Goal: Transaction & Acquisition: Purchase product/service

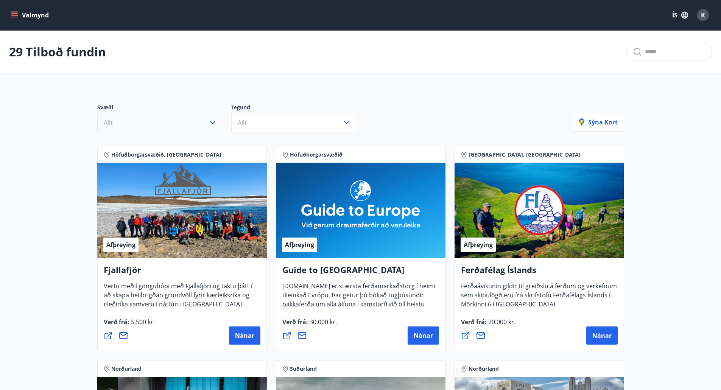
click at [214, 123] on icon "button" at bounding box center [212, 122] width 9 height 9
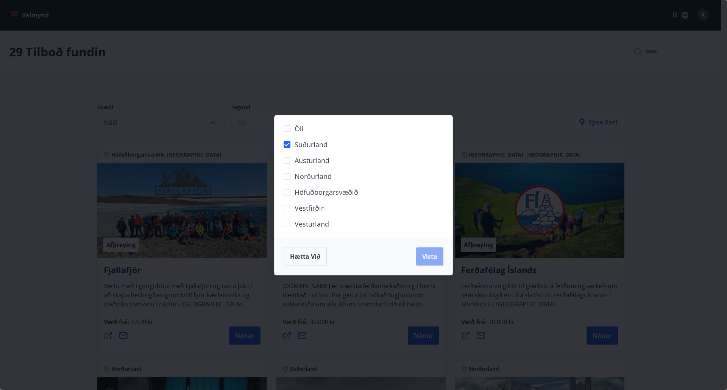
click at [426, 264] on button "Vista" at bounding box center [429, 257] width 27 height 18
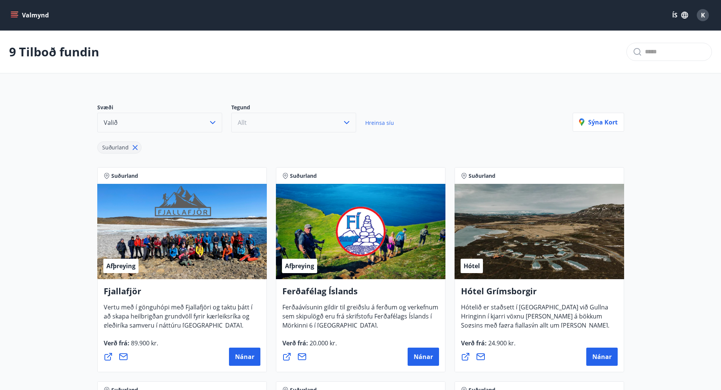
click at [334, 126] on button "Allt" at bounding box center [293, 123] width 125 height 20
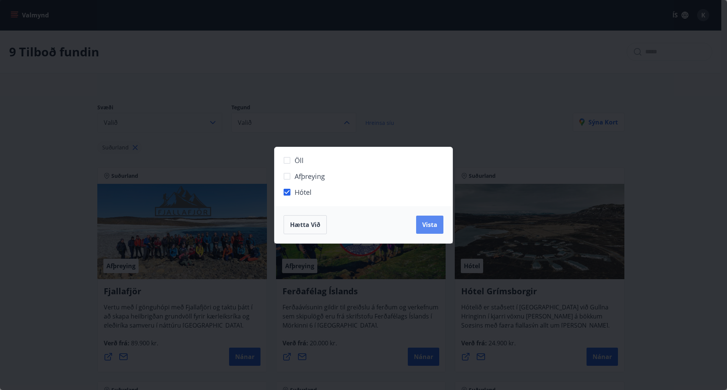
click at [428, 226] on span "Vista" at bounding box center [429, 225] width 15 height 8
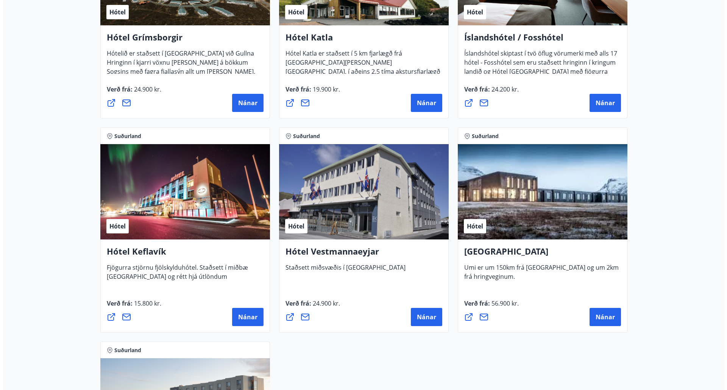
scroll to position [254, 0]
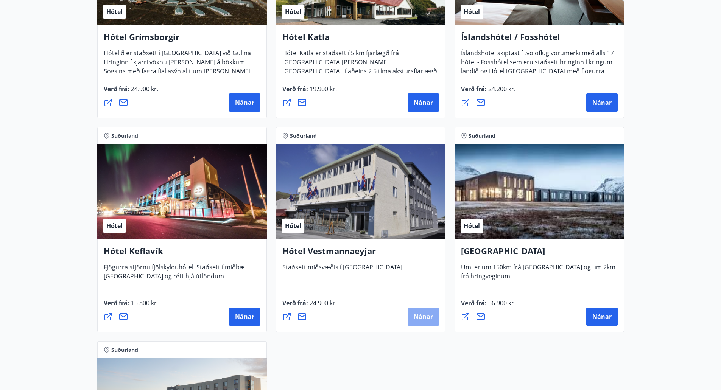
click at [430, 312] on button "Nánar" at bounding box center [423, 317] width 31 height 18
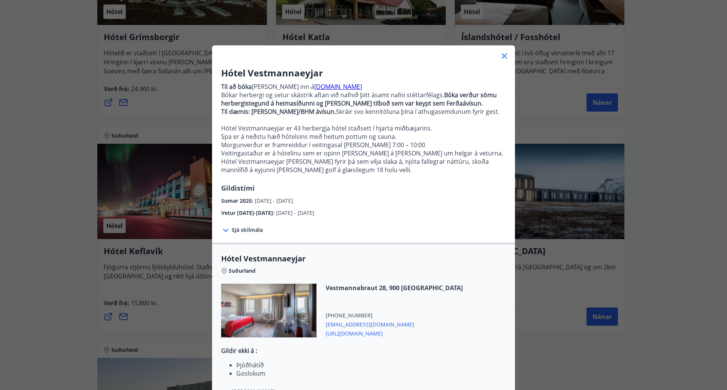
drag, startPoint x: 313, startPoint y: 201, endPoint x: 219, endPoint y: 194, distance: 94.2
click at [221, 194] on div "Sumar 2025 : [DATE] - [DATE]" at bounding box center [363, 199] width 285 height 12
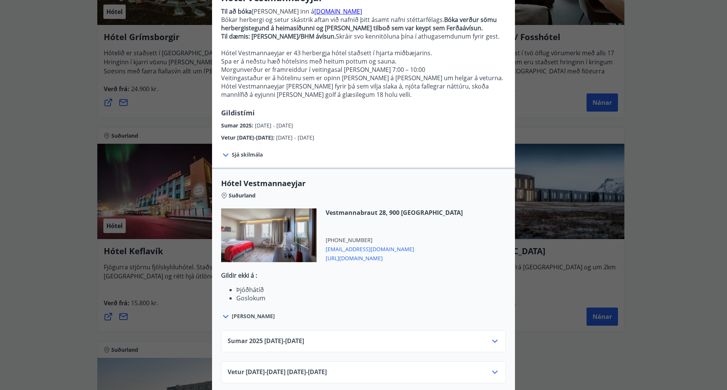
scroll to position [83, 0]
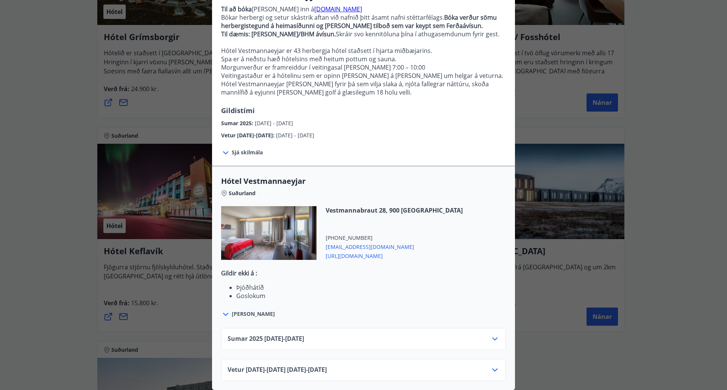
click at [490, 335] on icon at bounding box center [494, 339] width 9 height 9
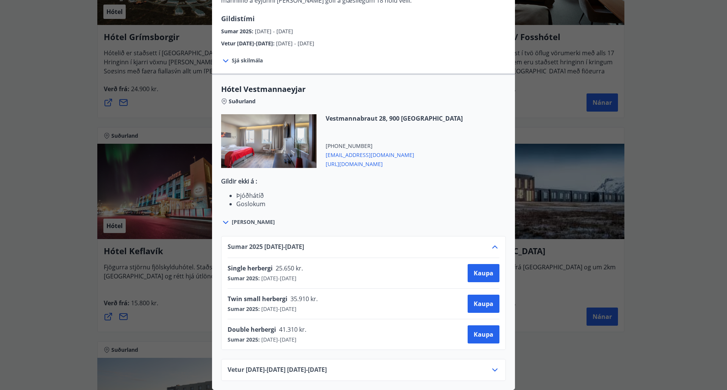
scroll to position [175, 0]
click at [477, 331] on span "Kaupa" at bounding box center [484, 335] width 20 height 8
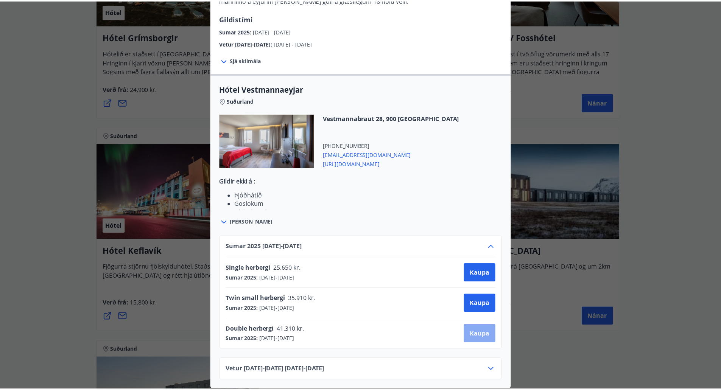
scroll to position [1, 0]
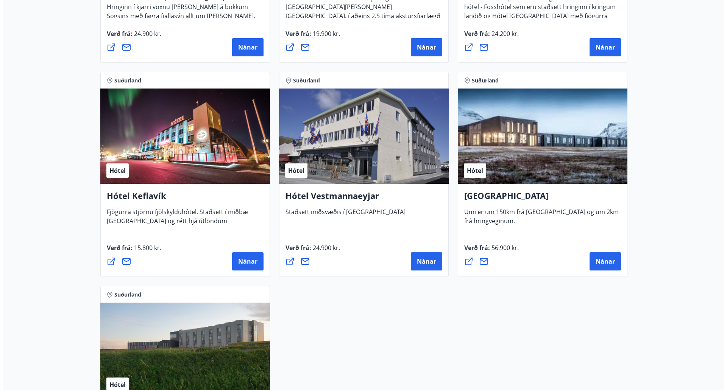
scroll to position [310, 0]
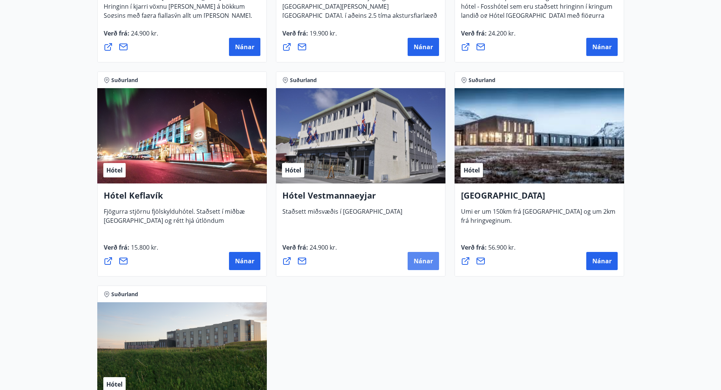
click at [429, 260] on span "Nánar" at bounding box center [423, 261] width 19 height 8
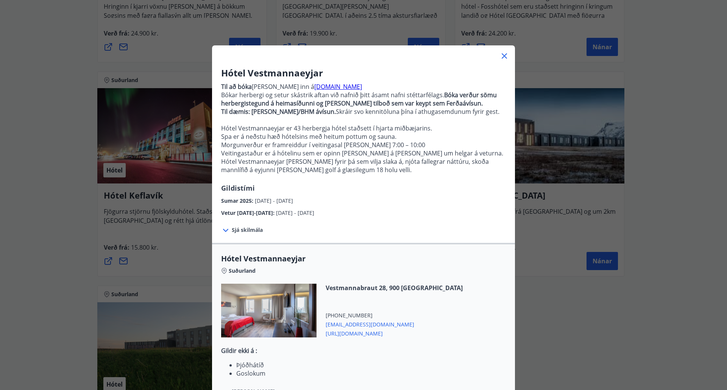
scroll to position [83, 0]
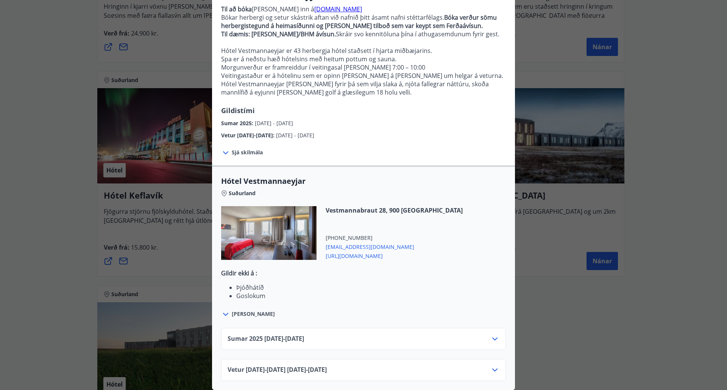
click at [497, 333] on div "Sumar [PHONE_NUMBER][DATE] - [DATE]" at bounding box center [363, 339] width 285 height 22
click at [490, 335] on icon at bounding box center [494, 339] width 9 height 9
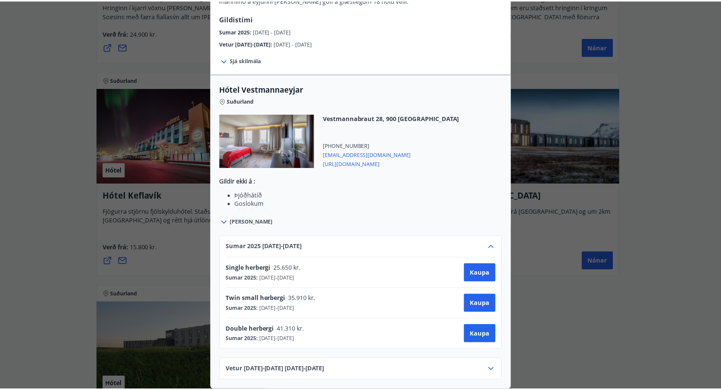
scroll to position [0, 0]
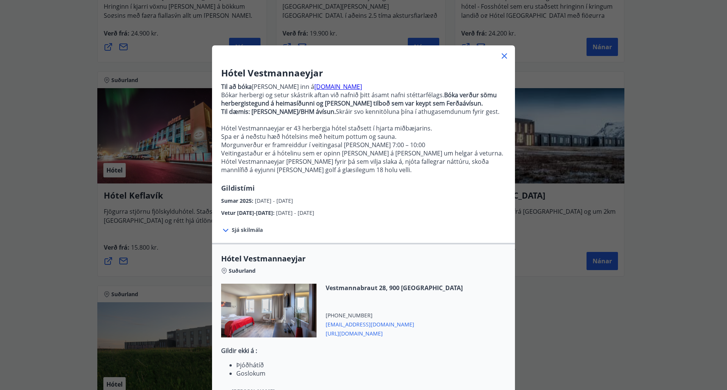
click at [98, 253] on div "Hótel Vestmannaeyjar Til að [PERSON_NAME] [PERSON_NAME] inn á [DOMAIN_NAME] Bók…" at bounding box center [363, 195] width 727 height 390
click at [35, 188] on div "Hótel Vestmannaeyjar Til að [PERSON_NAME] [PERSON_NAME] inn á [DOMAIN_NAME] Bók…" at bounding box center [363, 195] width 727 height 390
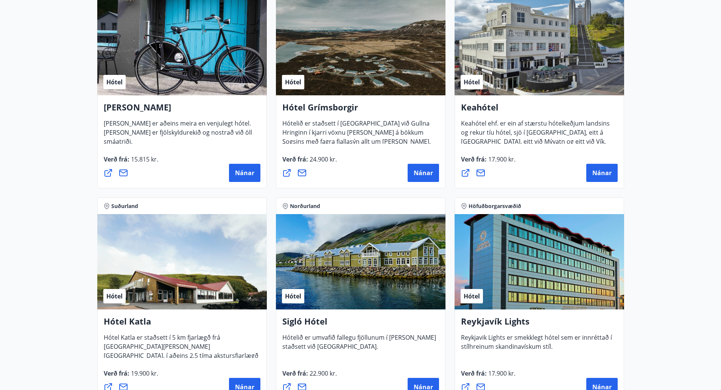
scroll to position [377, 0]
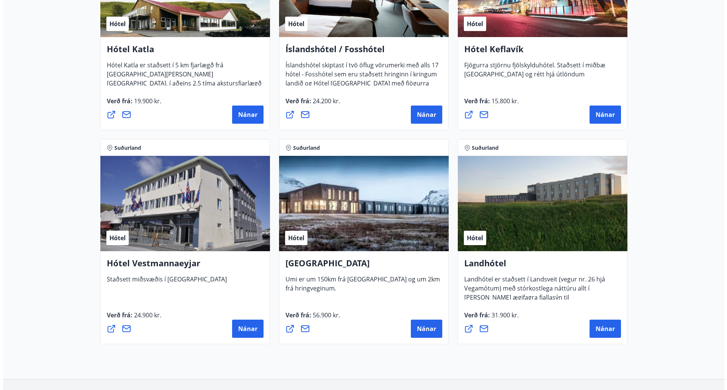
scroll to position [509, 0]
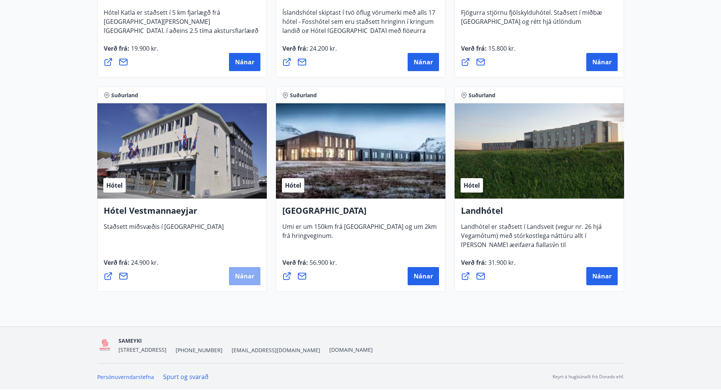
click at [247, 275] on span "Nánar" at bounding box center [244, 276] width 19 height 8
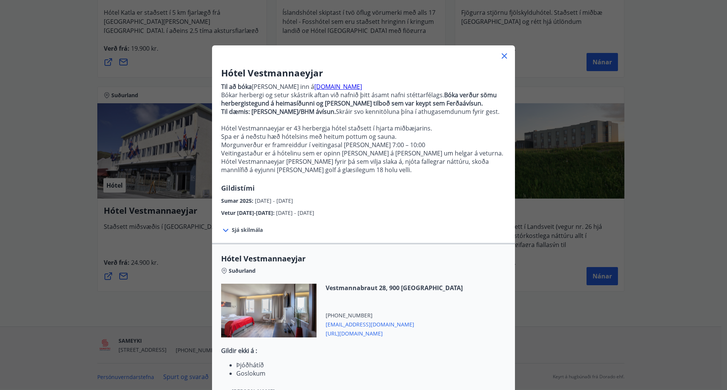
scroll to position [83, 0]
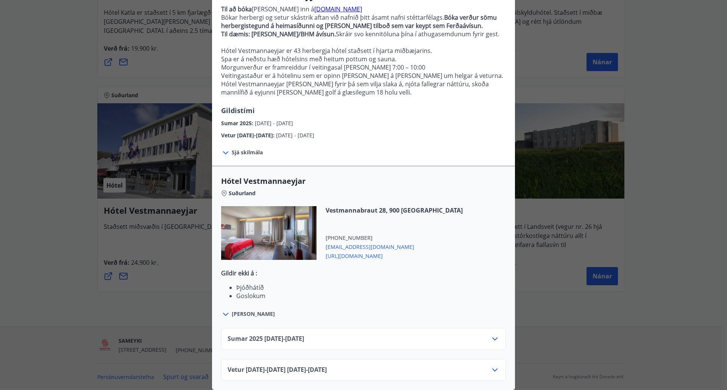
click at [493, 335] on icon at bounding box center [494, 339] width 9 height 9
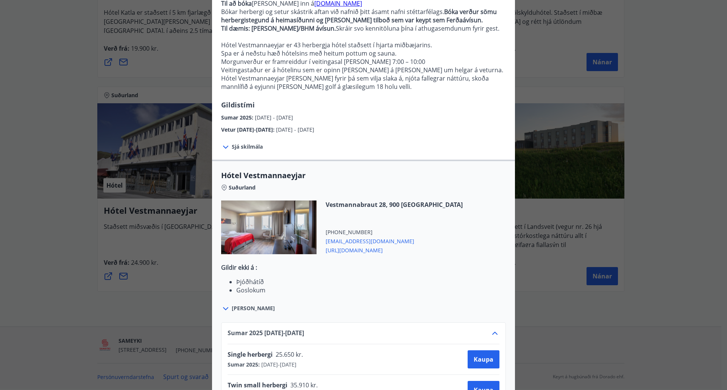
scroll to position [175, 0]
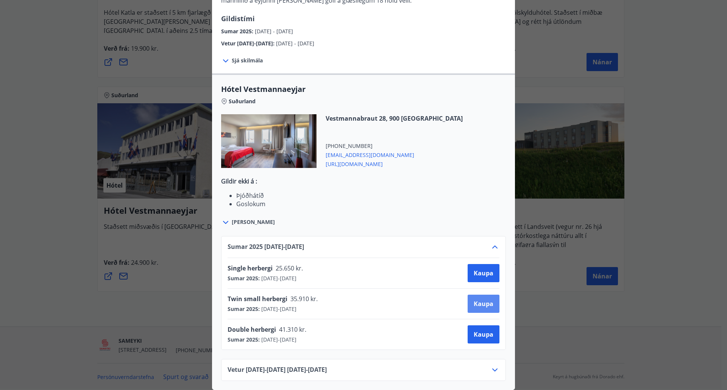
click at [475, 300] on span "Kaupa" at bounding box center [484, 304] width 20 height 8
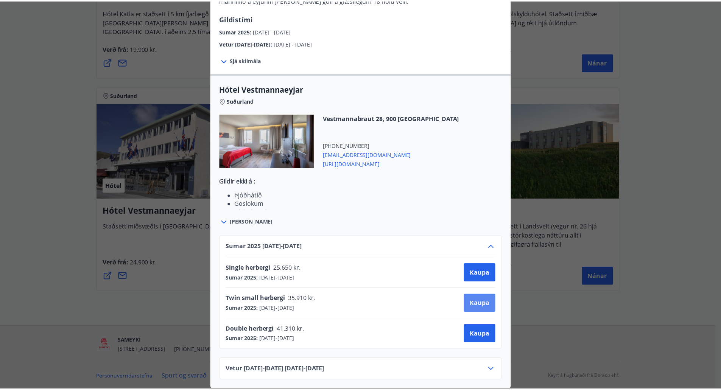
scroll to position [1, 0]
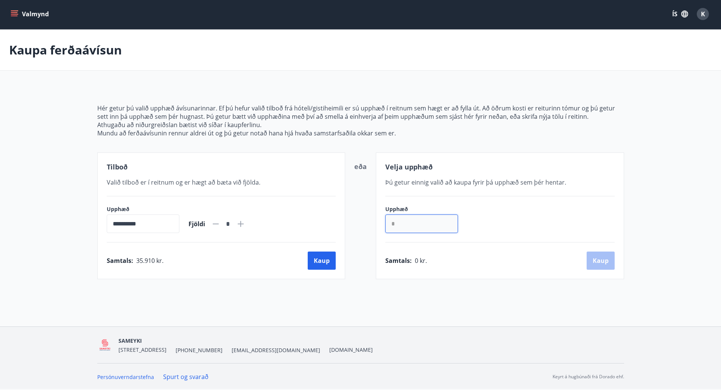
click at [428, 226] on input "*" at bounding box center [421, 224] width 73 height 19
drag, startPoint x: 422, startPoint y: 225, endPoint x: 328, endPoint y: 229, distance: 94.4
click at [328, 229] on div "**********" at bounding box center [360, 216] width 527 height 127
type input "******"
click at [546, 212] on div "Upphæð ****** ​" at bounding box center [499, 220] width 229 height 28
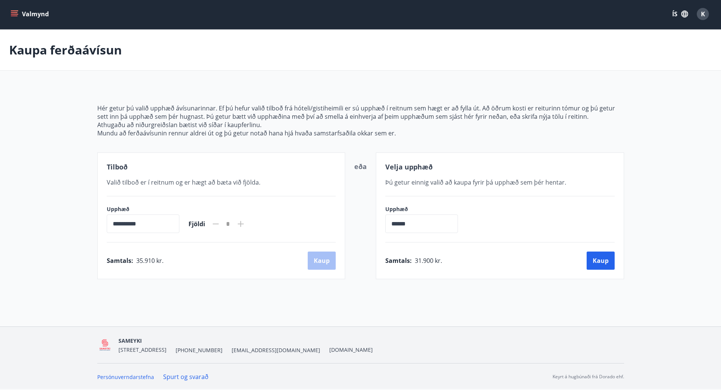
click at [151, 226] on input "**********" at bounding box center [143, 224] width 73 height 19
click at [427, 223] on input "******" at bounding box center [421, 224] width 73 height 19
click at [595, 262] on button "Kaup" at bounding box center [601, 261] width 28 height 18
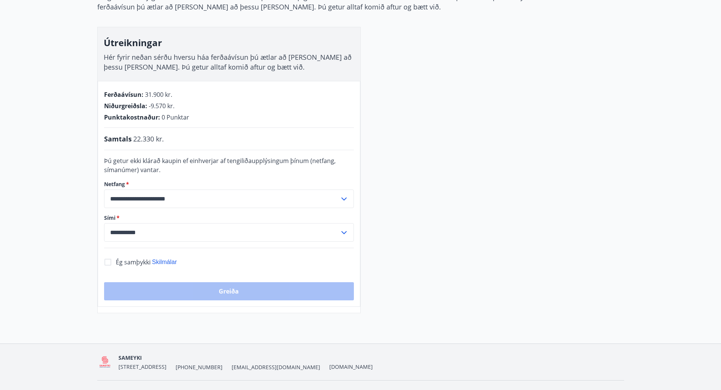
scroll to position [95, 0]
click at [210, 238] on input "**********" at bounding box center [222, 232] width 236 height 19
click at [25, 199] on main "**********" at bounding box center [360, 124] width 721 height 378
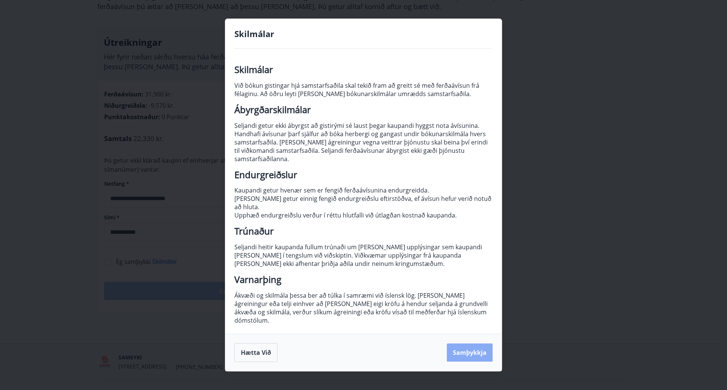
click at [467, 345] on button "Samþykkja" at bounding box center [470, 353] width 46 height 18
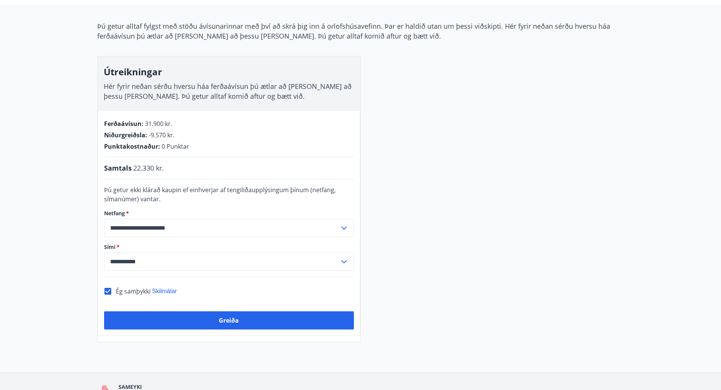
scroll to position [66, 0]
drag, startPoint x: 166, startPoint y: 263, endPoint x: 85, endPoint y: 250, distance: 82.4
click at [85, 250] on main "**********" at bounding box center [360, 153] width 721 height 378
type input "**********"
click at [348, 261] on icon at bounding box center [344, 261] width 9 height 9
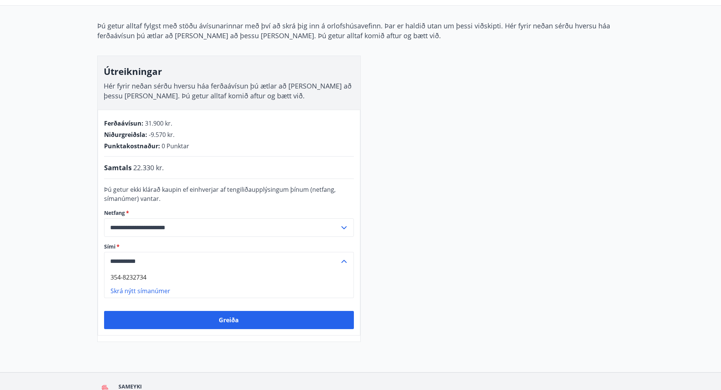
click at [21, 250] on main "**********" at bounding box center [360, 153] width 721 height 378
click at [175, 262] on input "**********" at bounding box center [222, 261] width 236 height 19
click at [145, 290] on li "Skrá nýtt símanúmer" at bounding box center [228, 291] width 249 height 14
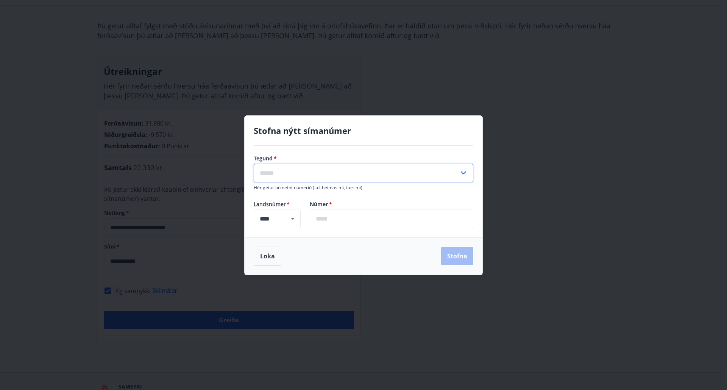
click at [293, 175] on input "text" at bounding box center [356, 173] width 205 height 19
click at [306, 140] on div "Stofna nýtt símanúmer" at bounding box center [364, 135] width 220 height 21
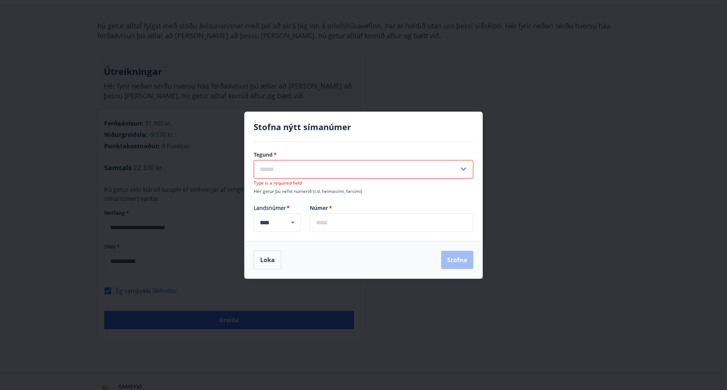
click at [333, 221] on input "text" at bounding box center [392, 223] width 164 height 19
click at [268, 262] on button "Loka" at bounding box center [268, 260] width 28 height 19
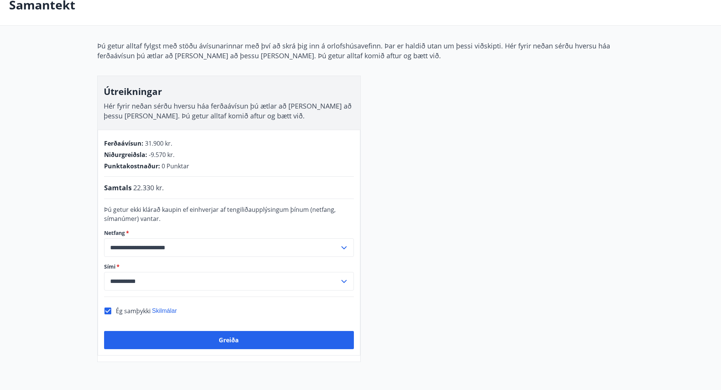
scroll to position [47, 0]
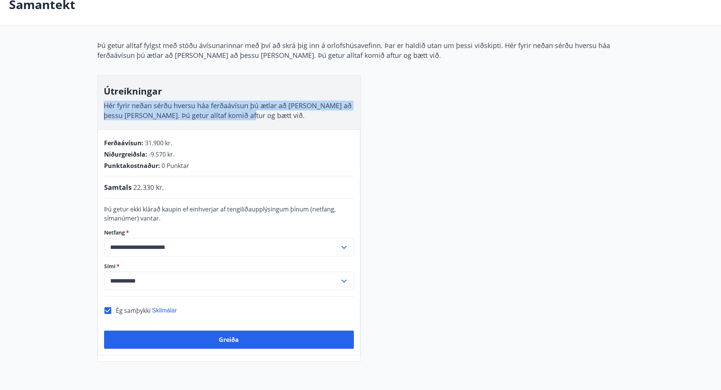
drag, startPoint x: 258, startPoint y: 114, endPoint x: 104, endPoint y: 105, distance: 154.0
click at [104, 105] on div "Útreikningar Hér fyrir neðan sérðu hversu háa ferðaávísun þú ætlar að [PERSON_N…" at bounding box center [229, 103] width 263 height 54
click at [87, 110] on main "**********" at bounding box center [360, 173] width 721 height 378
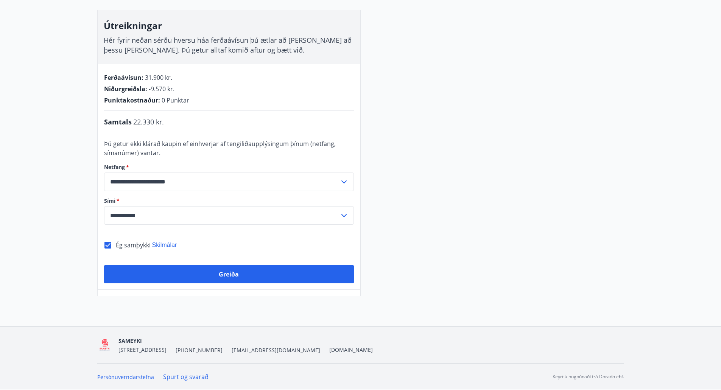
scroll to position [0, 0]
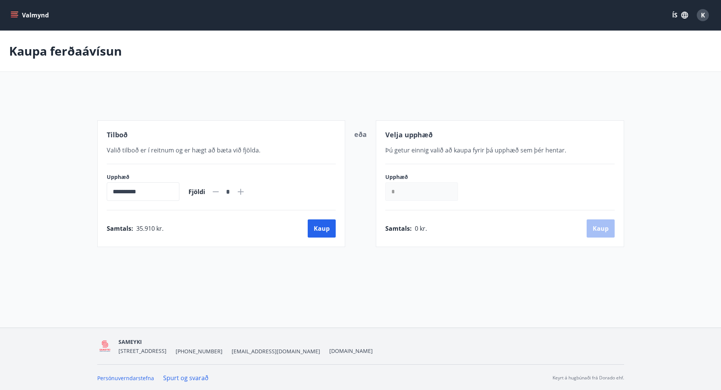
scroll to position [1, 0]
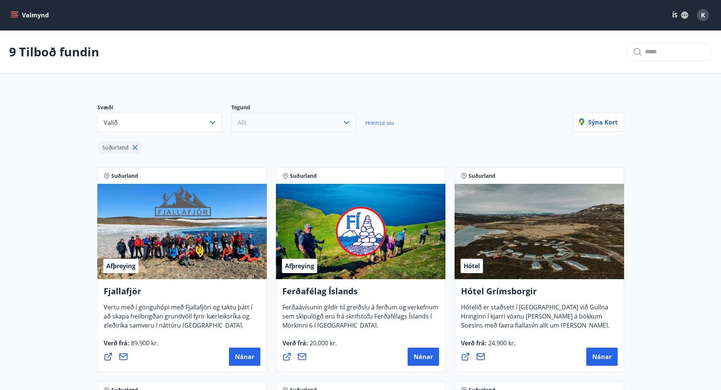
click at [349, 122] on icon "button" at bounding box center [346, 122] width 5 height 3
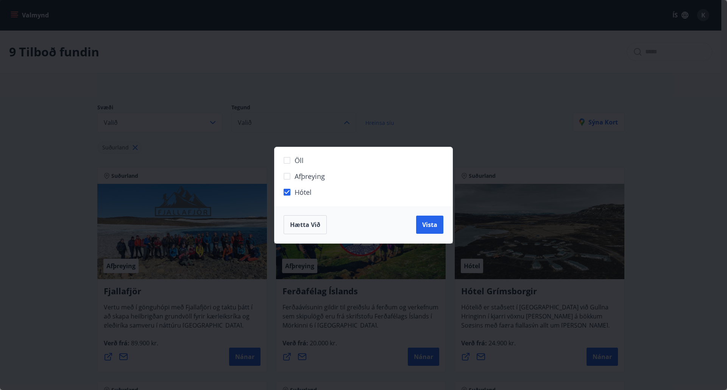
click at [443, 224] on div "Hætta við Vista" at bounding box center [364, 224] width 178 height 37
click at [421, 221] on button "Vista" at bounding box center [429, 225] width 27 height 18
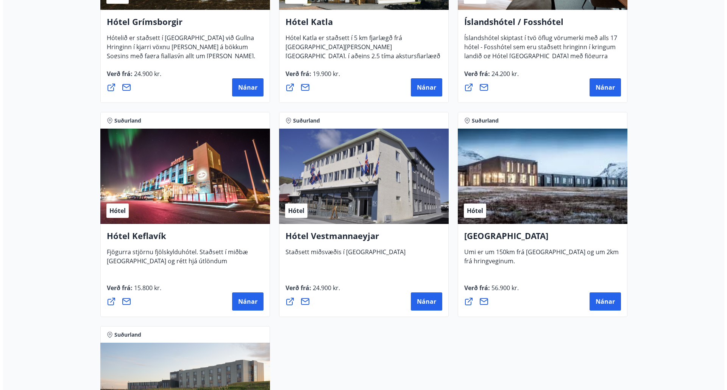
scroll to position [270, 0]
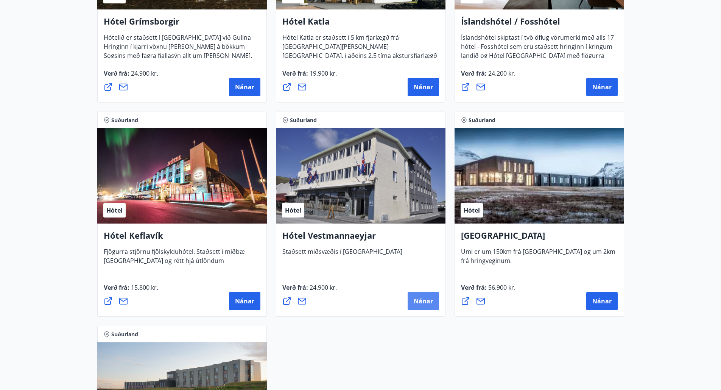
click at [435, 295] on button "Nánar" at bounding box center [423, 301] width 31 height 18
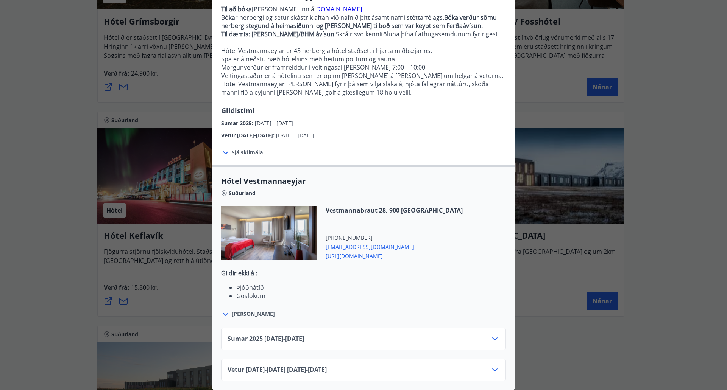
scroll to position [83, 0]
click at [492, 338] on icon at bounding box center [494, 339] width 5 height 3
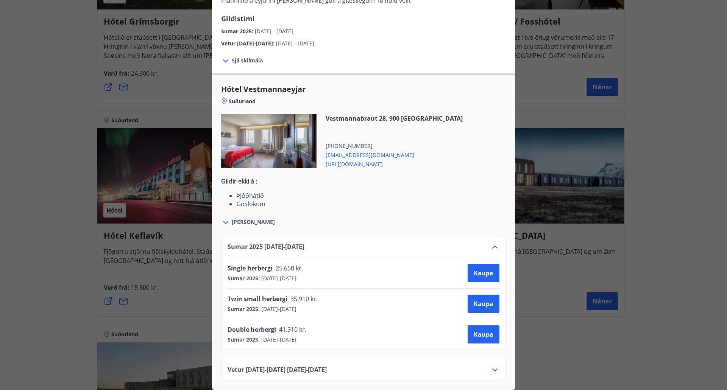
scroll to position [175, 0]
click at [474, 300] on span "Kaupa" at bounding box center [484, 304] width 20 height 8
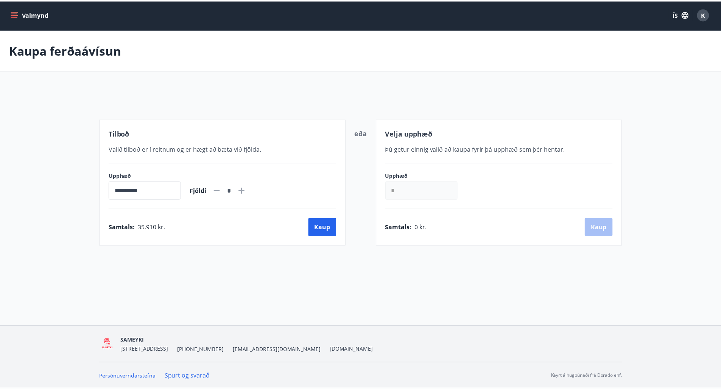
scroll to position [1, 0]
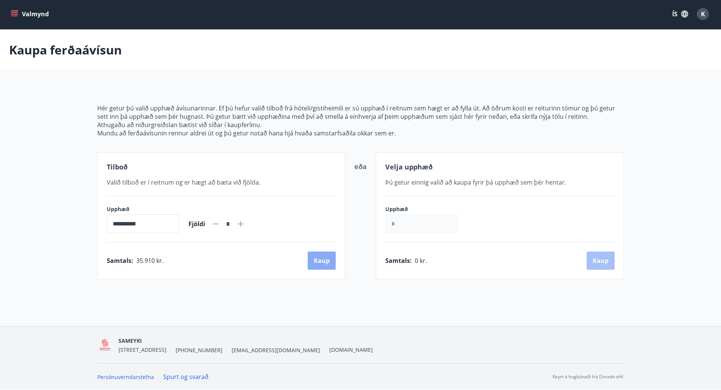
click at [320, 262] on button "Kaup" at bounding box center [322, 261] width 28 height 18
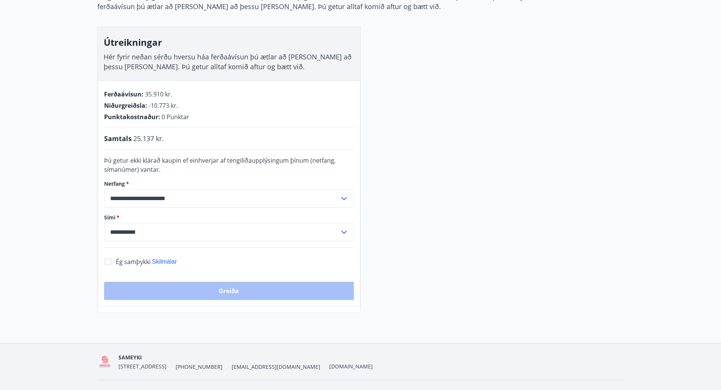
scroll to position [112, 0]
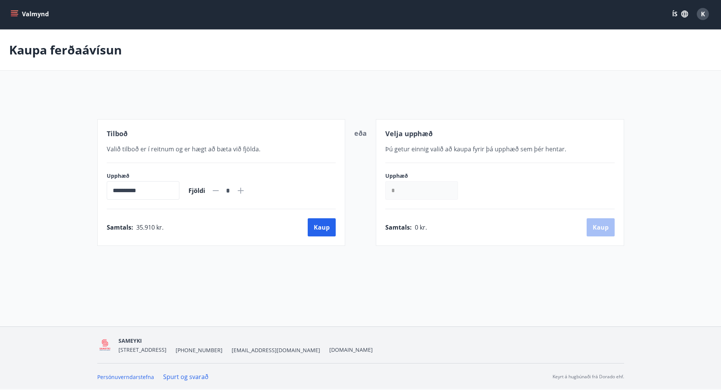
scroll to position [1, 0]
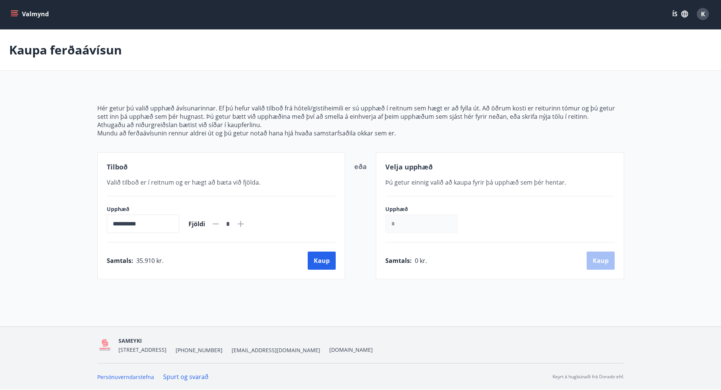
click at [401, 229] on input "*" at bounding box center [421, 224] width 73 height 19
drag, startPoint x: 406, startPoint y: 228, endPoint x: 363, endPoint y: 226, distance: 43.6
click at [363, 226] on div "**********" at bounding box center [360, 216] width 527 height 127
type input "******"
click at [476, 223] on div "Upphæð ****** ​" at bounding box center [499, 220] width 229 height 28
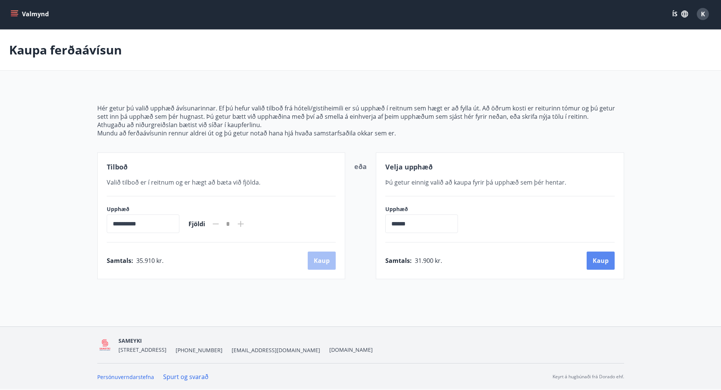
click at [599, 262] on button "Kaup" at bounding box center [601, 261] width 28 height 18
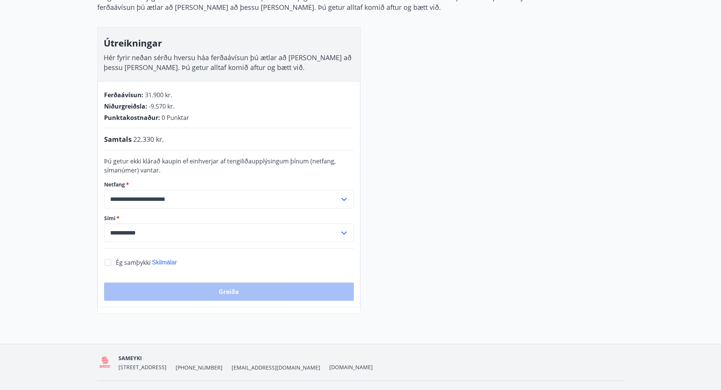
scroll to position [95, 0]
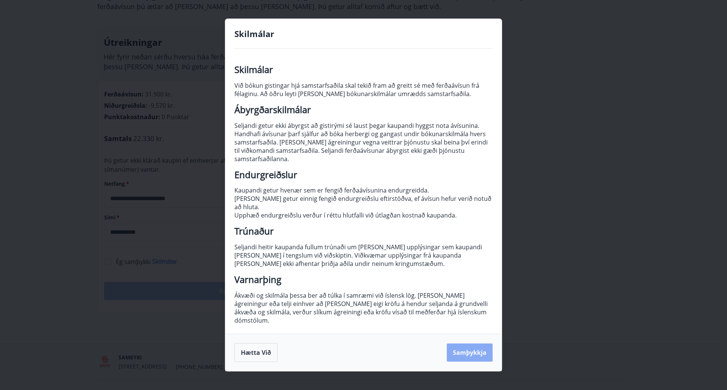
click at [463, 344] on button "Samþykkja" at bounding box center [470, 353] width 46 height 18
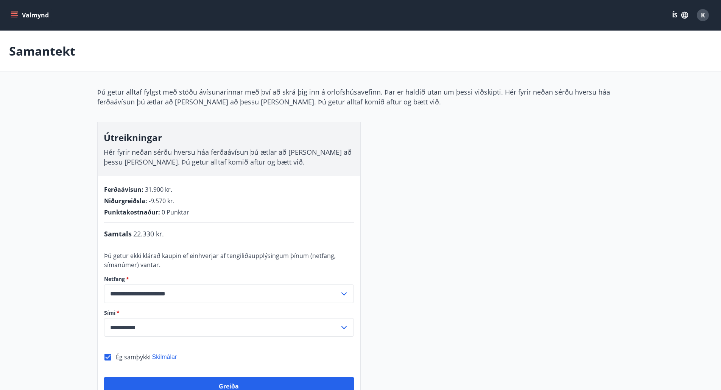
scroll to position [112, 0]
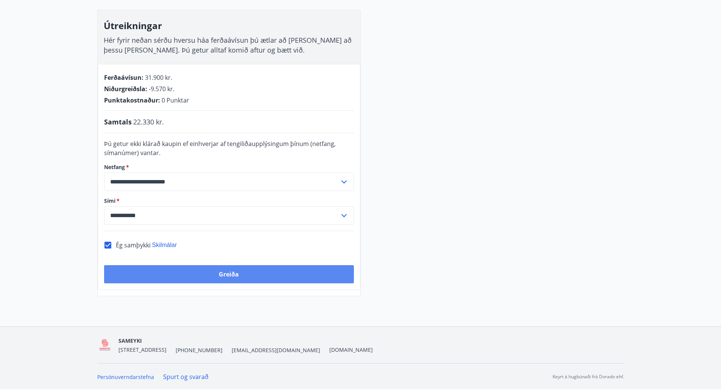
click at [217, 271] on button "Greiða" at bounding box center [229, 274] width 250 height 18
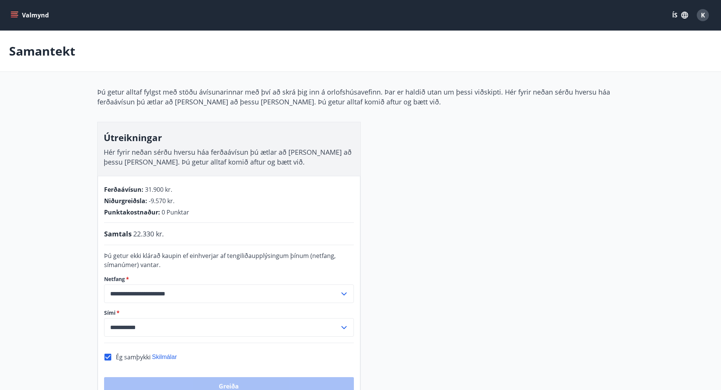
scroll to position [14, 0]
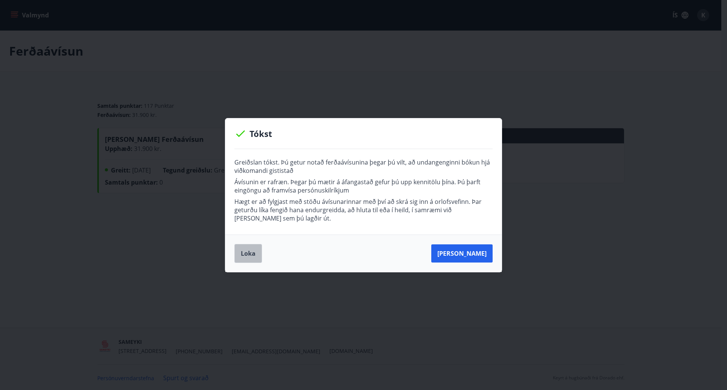
click at [246, 251] on button "Loka" at bounding box center [248, 253] width 28 height 19
